Goal: Task Accomplishment & Management: Manage account settings

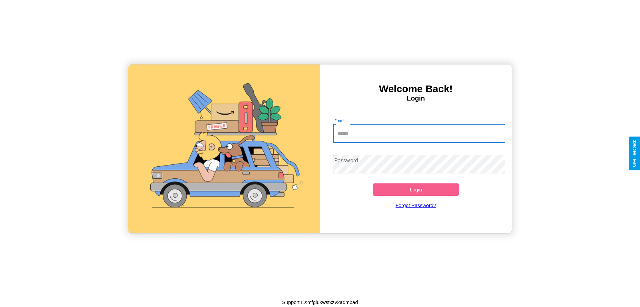
click at [419, 133] on input "Email" at bounding box center [419, 133] width 173 height 19
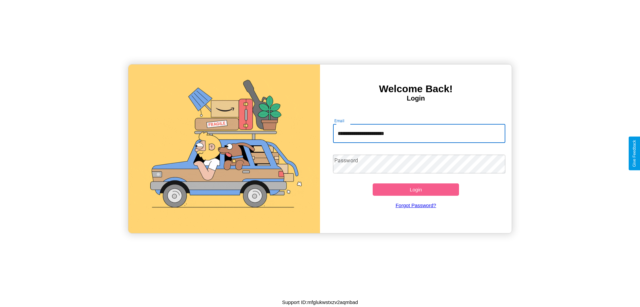
type input "**********"
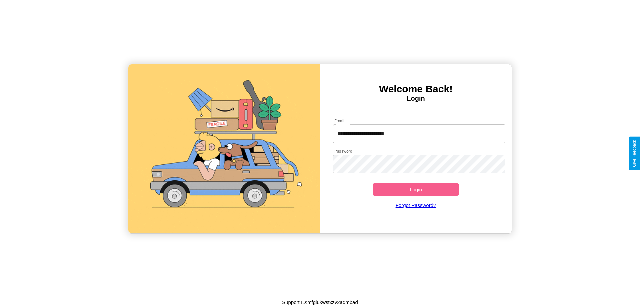
click at [416, 189] on button "Login" at bounding box center [416, 189] width 86 height 12
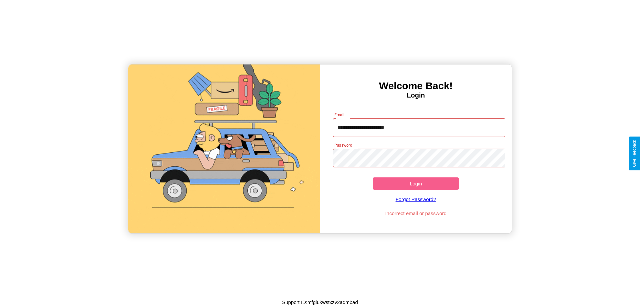
click at [416, 183] on button "Login" at bounding box center [416, 183] width 86 height 12
